Goal: Information Seeking & Learning: Learn about a topic

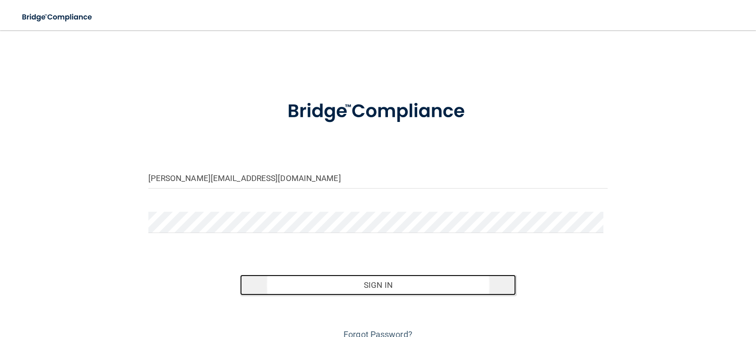
click at [363, 292] on button "Sign In" at bounding box center [378, 285] width 276 height 21
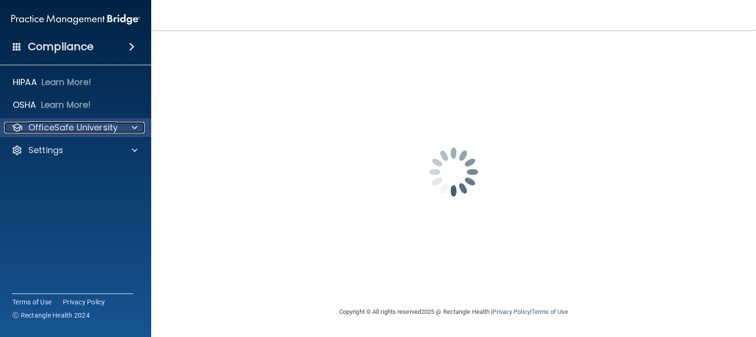
click at [135, 128] on span at bounding box center [135, 127] width 6 height 11
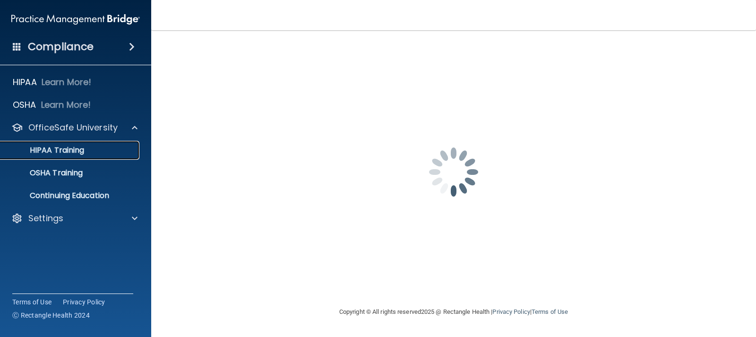
click at [75, 154] on p "HIPAA Training" at bounding box center [45, 150] width 78 height 9
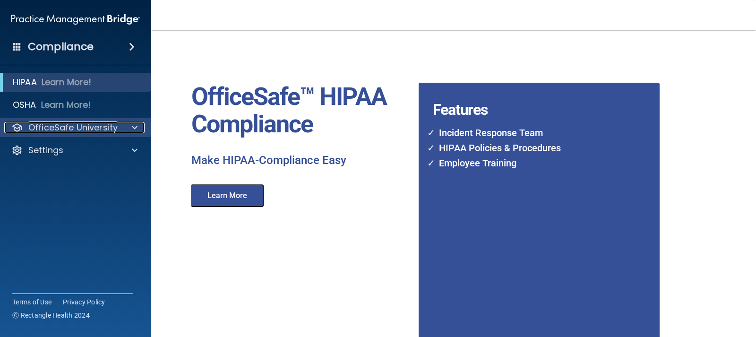
click at [134, 122] on span at bounding box center [135, 127] width 6 height 11
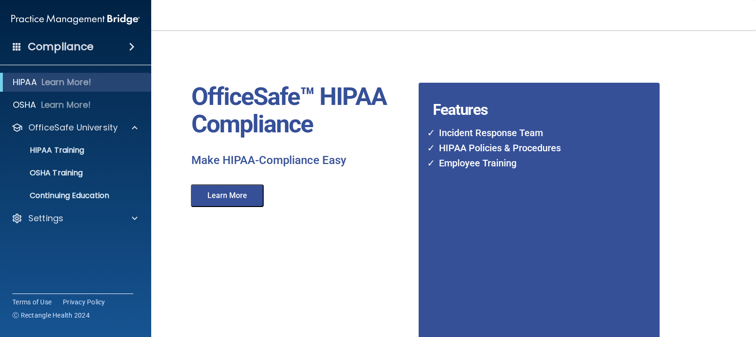
click at [95, 48] on div "Compliance" at bounding box center [75, 46] width 151 height 21
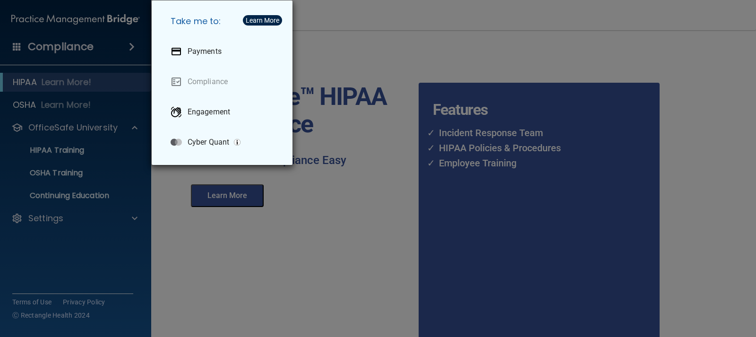
click at [84, 135] on div "Take me to: Payments Compliance Engagement Cyber Quant" at bounding box center [378, 168] width 756 height 337
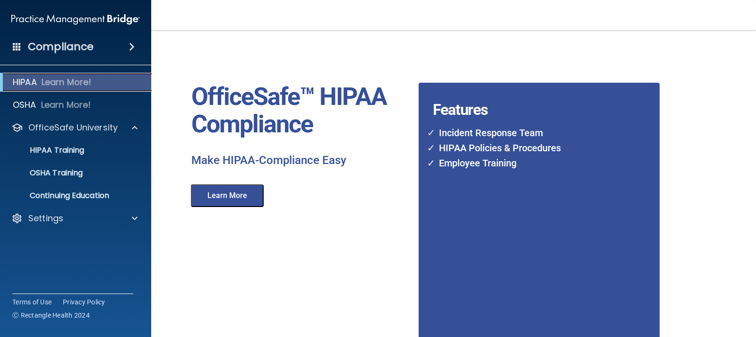
click at [76, 80] on p "Learn More!" at bounding box center [67, 82] width 50 height 11
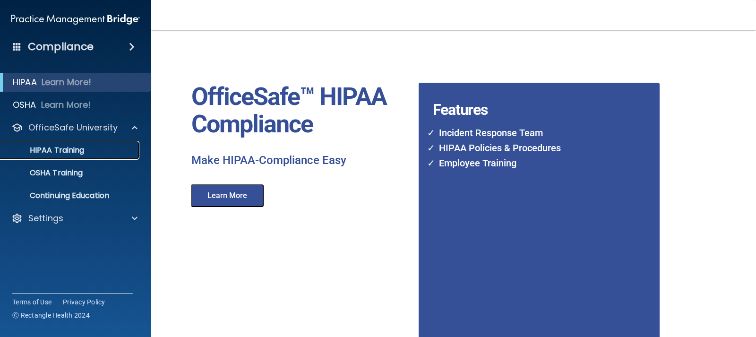
click at [81, 149] on p "HIPAA Training" at bounding box center [45, 150] width 78 height 9
click at [223, 207] on button "Learn More" at bounding box center [227, 195] width 73 height 23
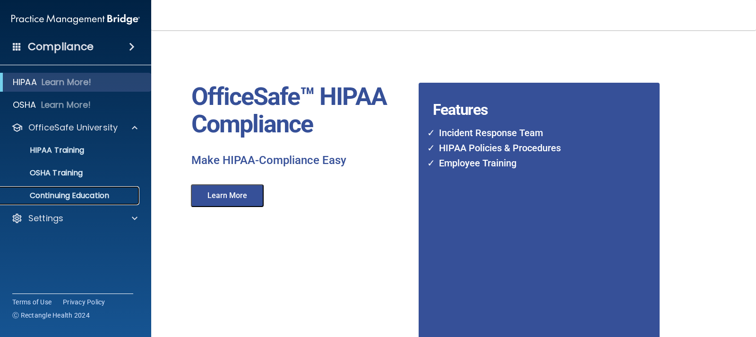
click at [101, 197] on p "Continuing Education" at bounding box center [70, 195] width 129 height 9
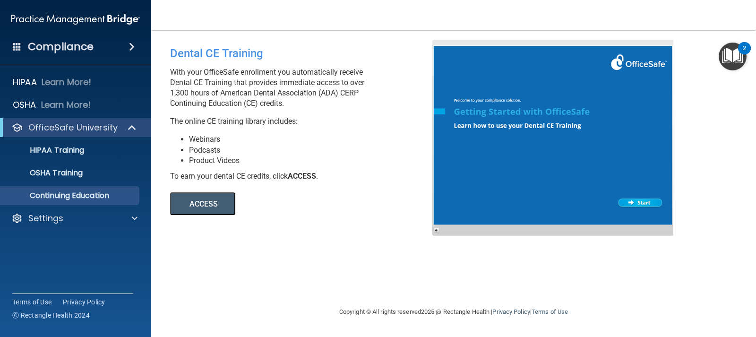
click at [227, 202] on button "ACCESS" at bounding box center [202, 203] width 65 height 23
click at [17, 47] on span at bounding box center [17, 46] width 9 height 9
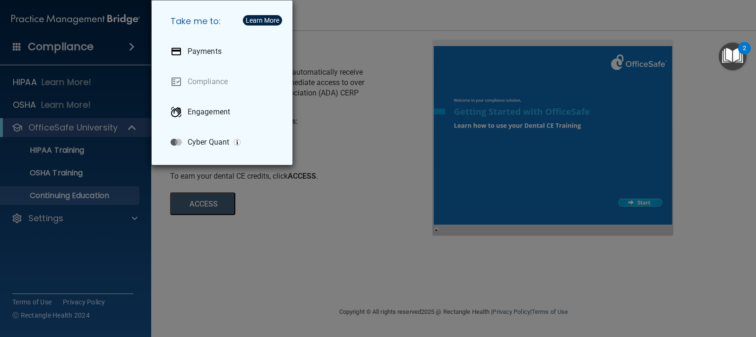
click at [17, 47] on div "Take me to: Payments Compliance Engagement Cyber Quant" at bounding box center [378, 168] width 756 height 337
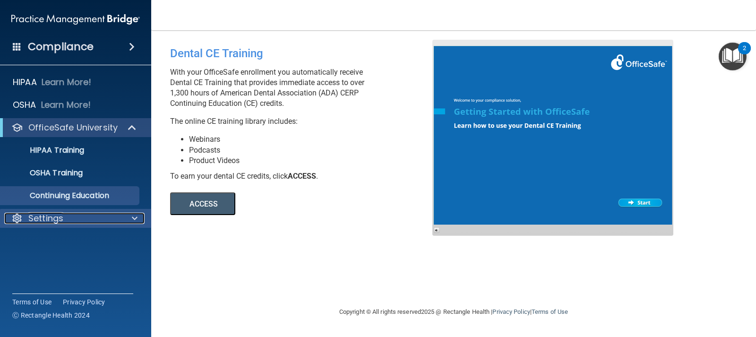
click at [101, 217] on div "Settings" at bounding box center [62, 218] width 117 height 11
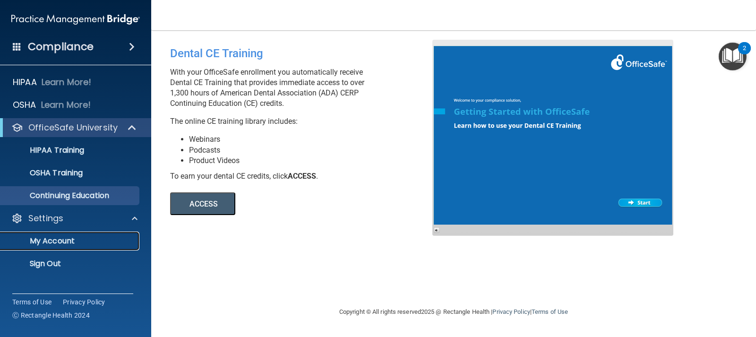
click at [77, 243] on p "My Account" at bounding box center [70, 240] width 129 height 9
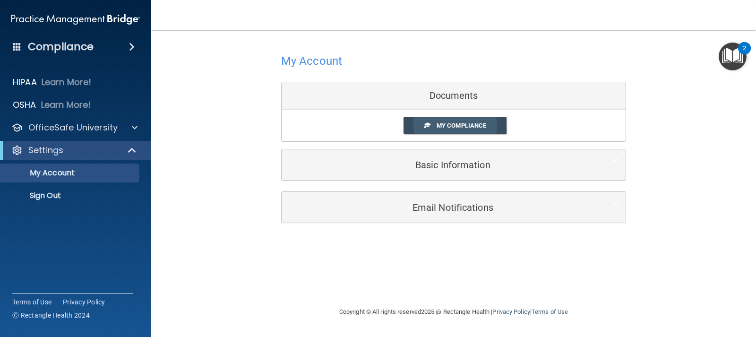
click at [465, 127] on span "My Compliance" at bounding box center [462, 125] width 50 height 7
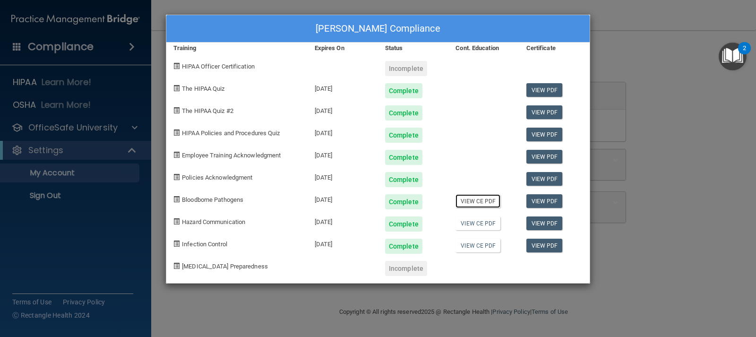
click at [478, 205] on link "View CE PDF" at bounding box center [478, 201] width 45 height 14
click at [483, 221] on link "View CE PDF" at bounding box center [478, 224] width 45 height 14
click at [479, 247] on link "View CE PDF" at bounding box center [478, 246] width 45 height 14
